Goal: Task Accomplishment & Management: Manage account settings

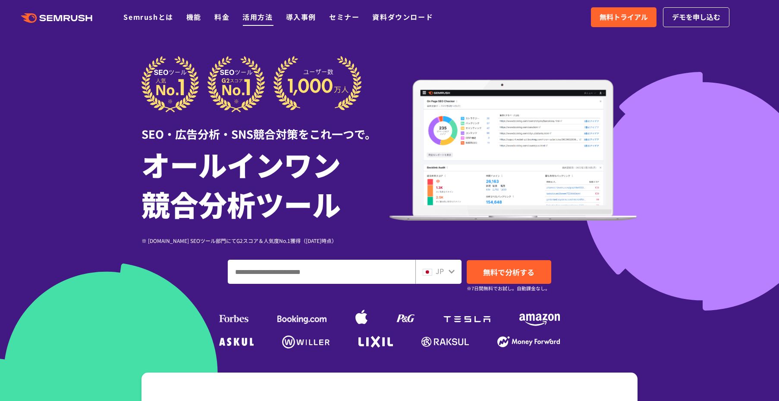
click at [269, 12] on link "活用方法" at bounding box center [257, 17] width 30 height 10
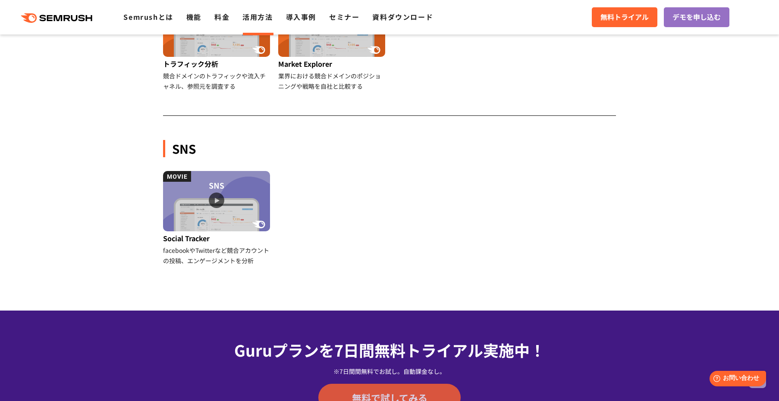
scroll to position [1219, 0]
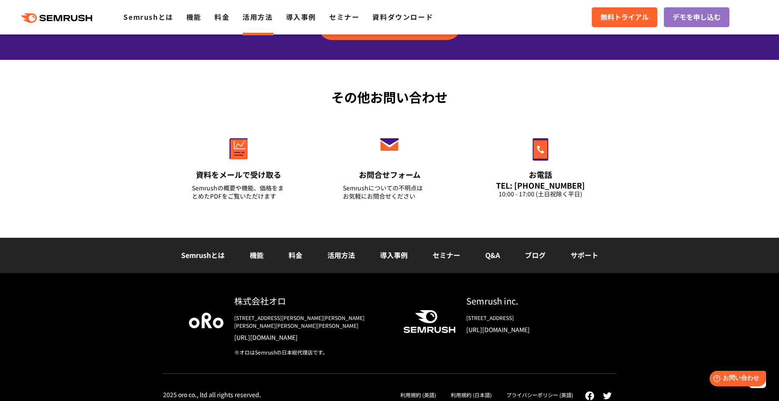
click at [493, 251] on link "Q&A" at bounding box center [492, 255] width 15 height 10
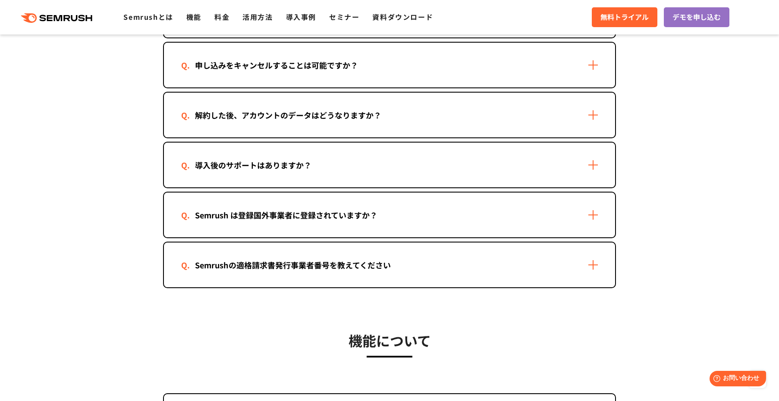
scroll to position [776, 0]
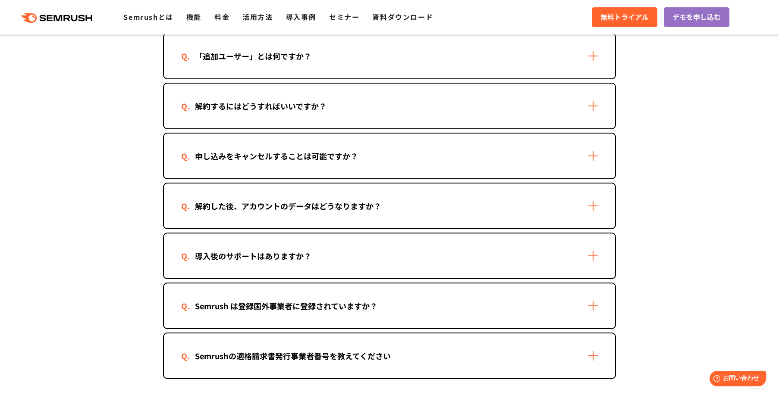
click at [376, 205] on div "解約した後、アカウントのデータはどうなりますか？" at bounding box center [288, 206] width 214 height 13
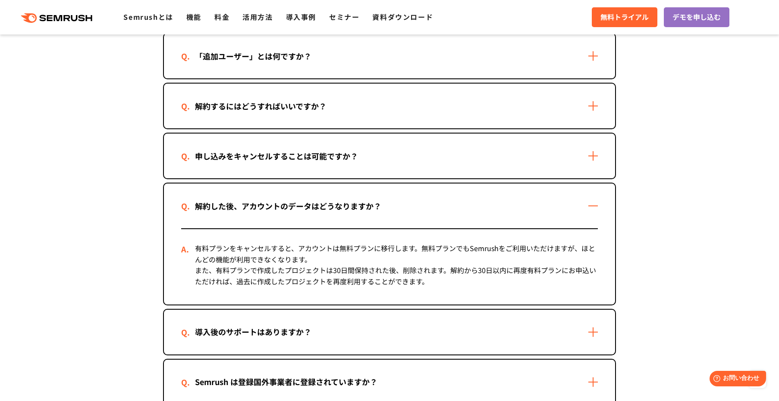
scroll to position [671, 0]
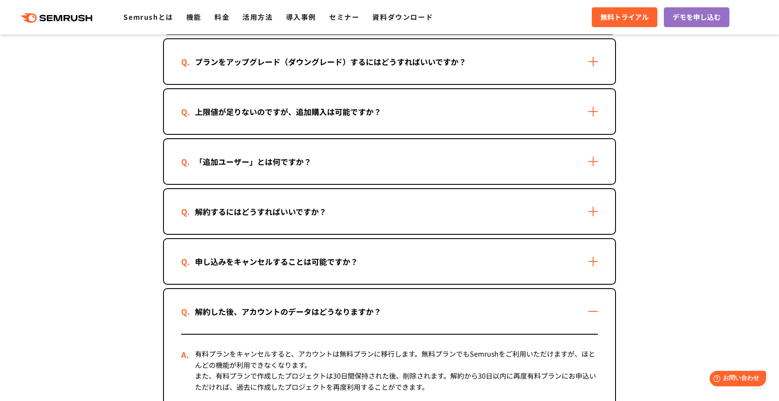
click at [382, 209] on div "解約するにはどうすればいいですか？" at bounding box center [389, 211] width 451 height 45
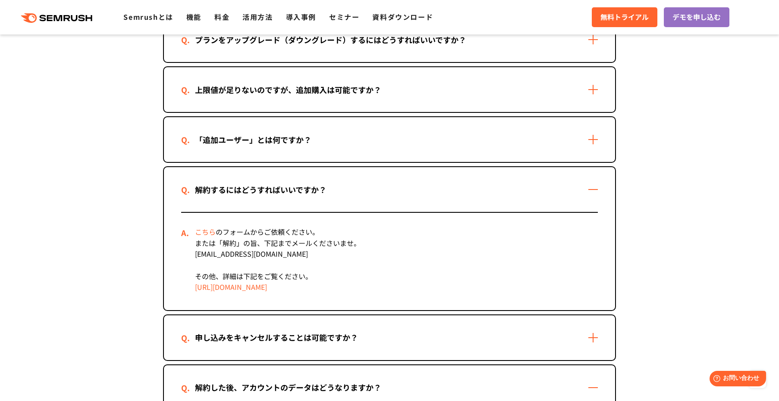
scroll to position [698, 0]
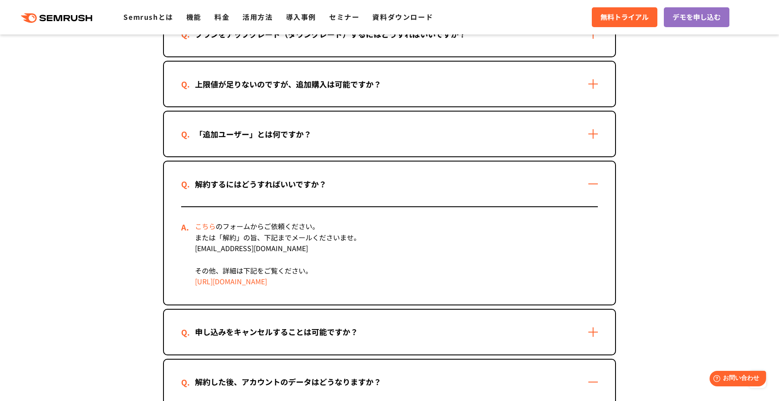
drag, startPoint x: 362, startPoint y: 285, endPoint x: 167, endPoint y: 285, distance: 195.3
click at [167, 285] on div "こちら のフォームからご依頼ください。 または「解約」の旨、下記までメールくださいませ。 mail@semrush.com その他、詳細は下記をご覧ください。…" at bounding box center [389, 256] width 451 height 98
click at [339, 241] on div "こちら のフォームからご依頼ください。 または「解約」の旨、下記までメールくださいませ。 mail@semrush.com その他、詳細は下記をご覧ください。…" at bounding box center [389, 255] width 417 height 97
click at [434, 251] on div "こちら のフォームからご依頼ください。 または「解約」の旨、下記までメールくださいませ。 mail@semrush.com その他、詳細は下記をご覧ください。…" at bounding box center [389, 255] width 417 height 97
